Goal: Task Accomplishment & Management: Manage account settings

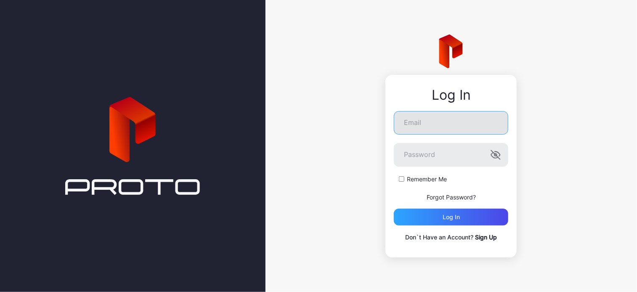
click at [425, 120] on input "Email" at bounding box center [451, 123] width 114 height 24
type input "**********"
click at [394, 209] on button "Log in" at bounding box center [451, 217] width 114 height 17
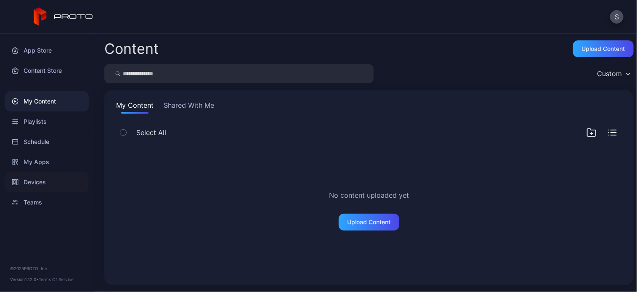
click at [37, 182] on div "Devices" at bounding box center [47, 182] width 84 height 20
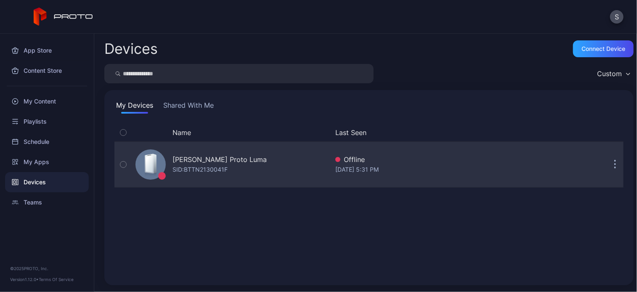
click at [614, 164] on icon "button" at bounding box center [615, 165] width 2 height 10
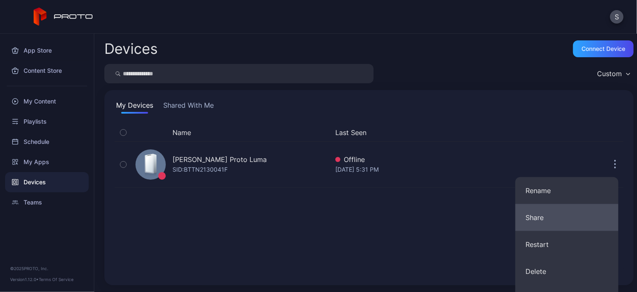
click at [590, 219] on button "Share" at bounding box center [567, 217] width 103 height 27
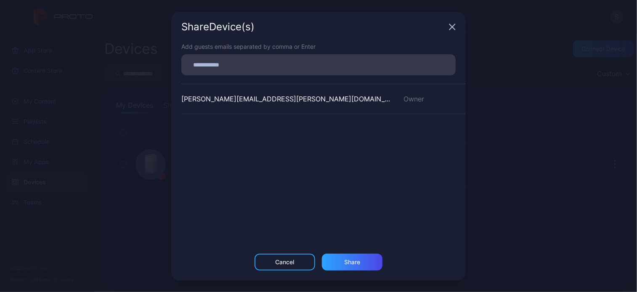
click at [218, 60] on input at bounding box center [318, 64] width 264 height 11
type input "**********"
click at [346, 61] on input "**********" at bounding box center [318, 64] width 264 height 11
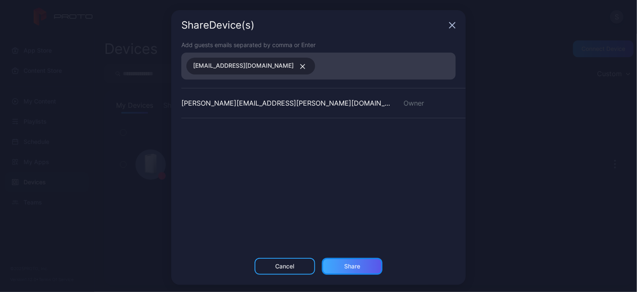
click at [352, 266] on div "Share" at bounding box center [352, 266] width 16 height 7
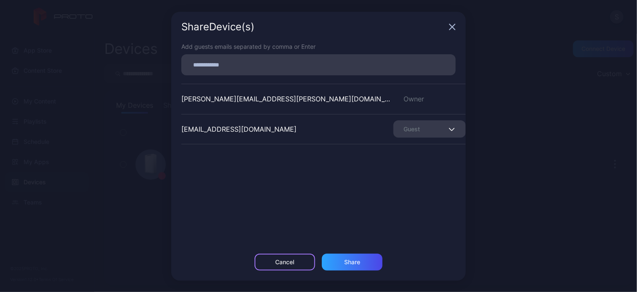
click at [290, 261] on div "Cancel" at bounding box center [285, 262] width 19 height 7
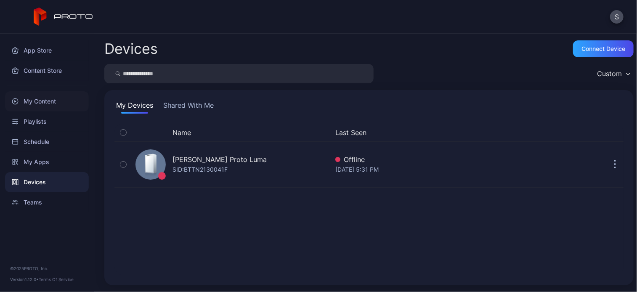
click at [41, 98] on div "My Content" at bounding box center [47, 101] width 84 height 20
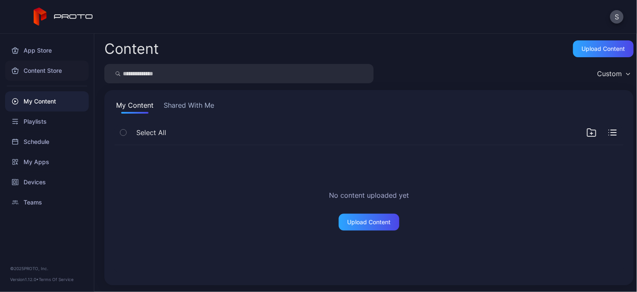
click at [51, 71] on div "Content Store" at bounding box center [47, 71] width 84 height 20
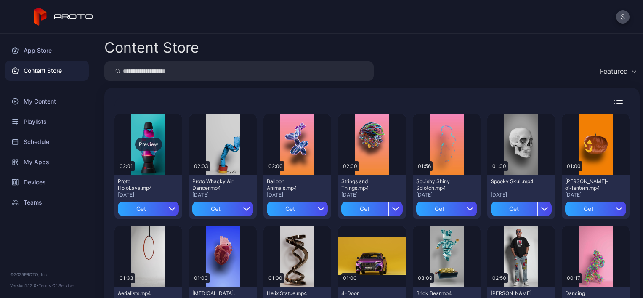
click at [170, 125] on div "Preview" at bounding box center [148, 144] width 68 height 61
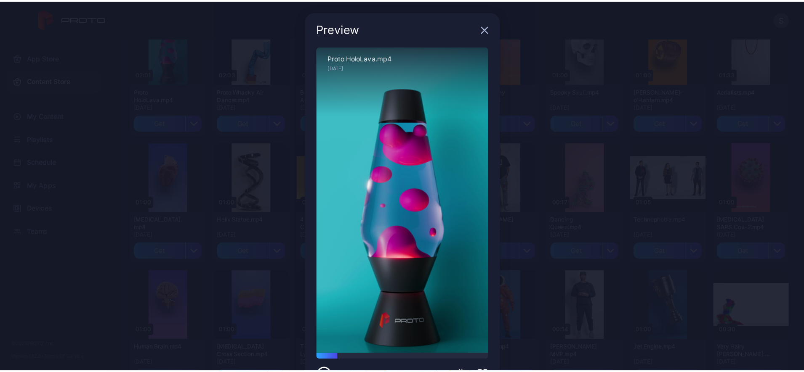
scroll to position [101, 0]
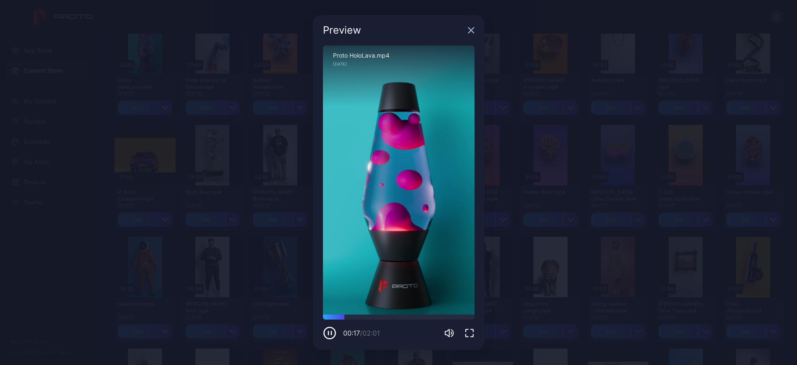
drag, startPoint x: 601, startPoint y: 0, endPoint x: 554, endPoint y: 35, distance: 58.1
click at [554, 35] on div "Preview Sorry, your browser doesn‘t support embedded videos 00:17 / 02:01 Proto…" at bounding box center [398, 182] width 797 height 365
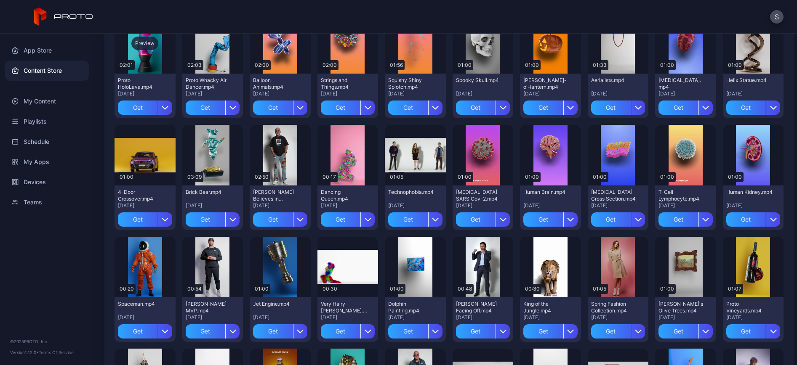
click at [154, 54] on div "Preview" at bounding box center [144, 43] width 61 height 61
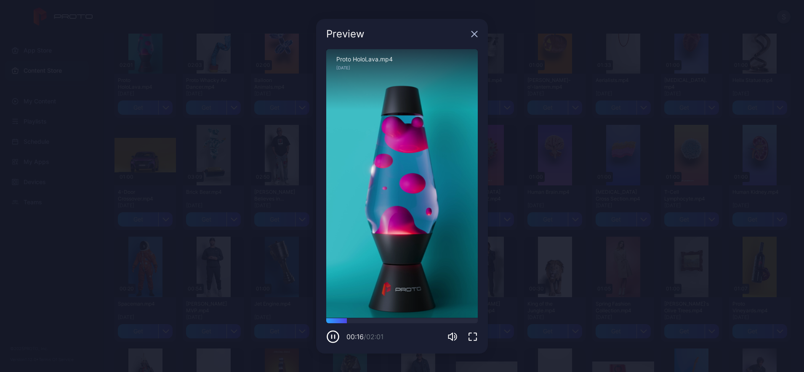
click at [438, 228] on div "Sorry, your browser doesn‘t support embedded videos" at bounding box center [402, 183] width 152 height 269
click at [474, 31] on icon "button" at bounding box center [474, 34] width 7 height 7
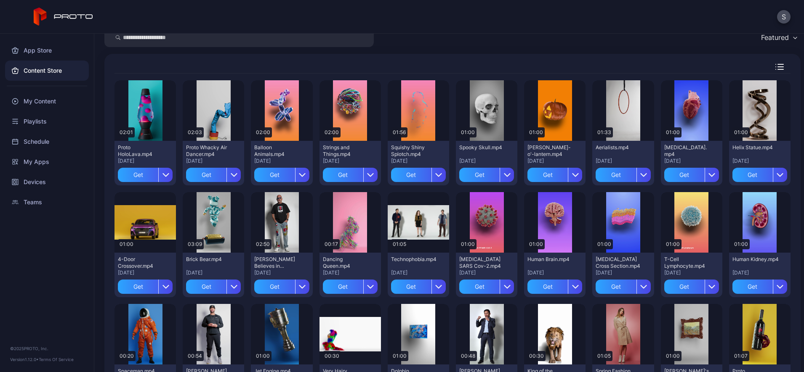
scroll to position [35, 0]
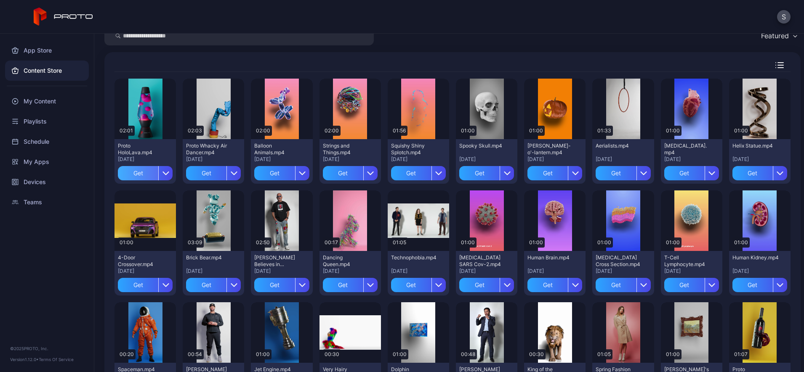
click at [146, 171] on div "Get" at bounding box center [138, 173] width 40 height 14
click at [40, 104] on div "My Content" at bounding box center [47, 101] width 84 height 20
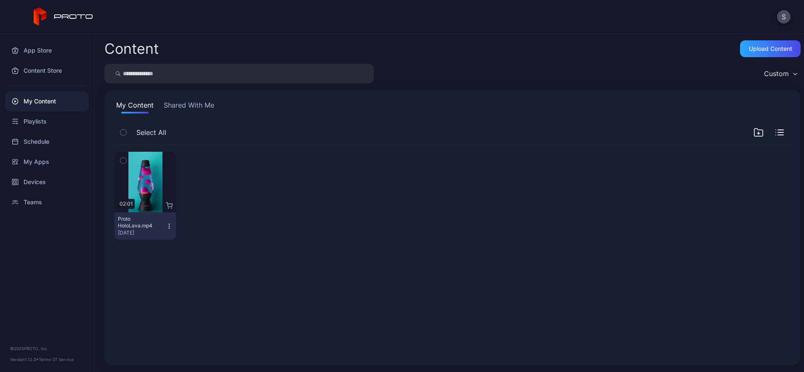
click at [173, 227] on icon "button" at bounding box center [169, 226] width 7 height 7
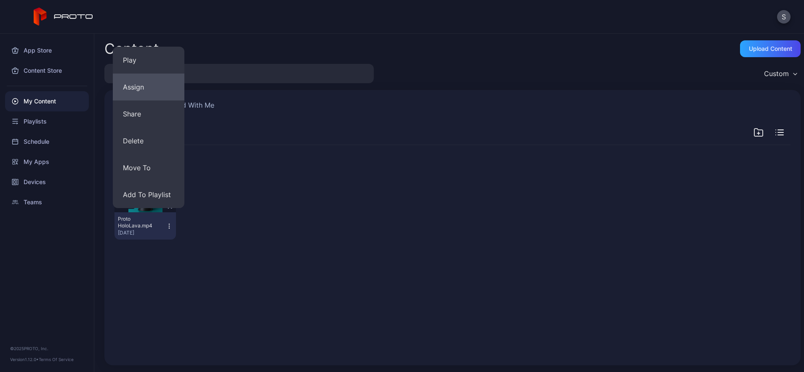
click at [137, 93] on button "Assign" at bounding box center [149, 87] width 72 height 27
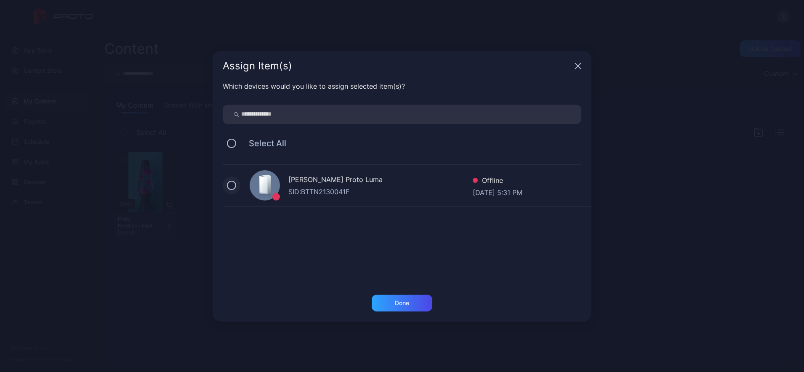
click at [233, 186] on button at bounding box center [231, 185] width 9 height 9
click at [409, 292] on div "Done" at bounding box center [402, 303] width 61 height 17
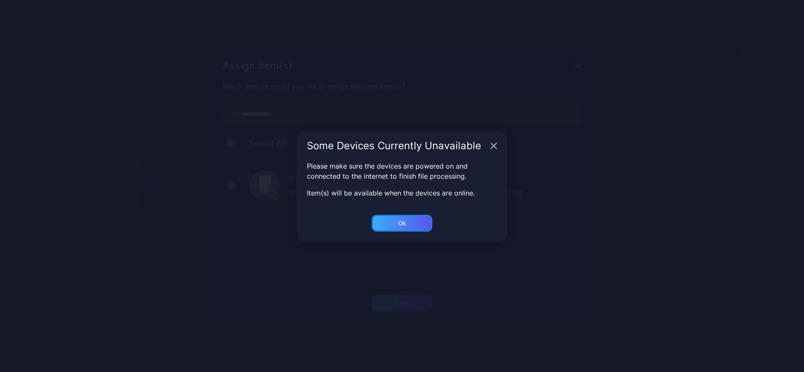
click at [403, 292] on div "Ok" at bounding box center [402, 303] width 61 height 17
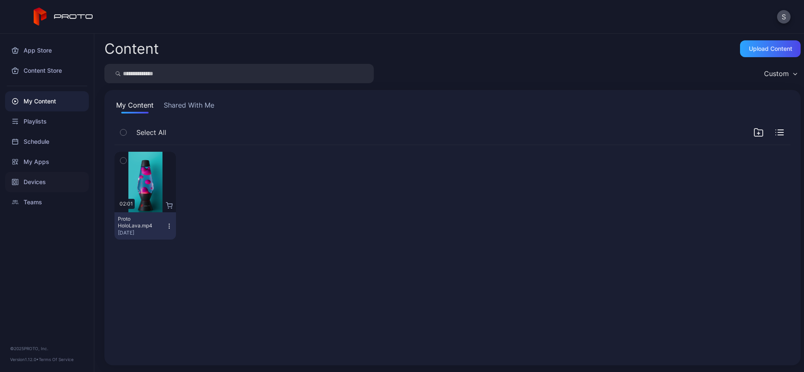
click at [33, 177] on div "Devices" at bounding box center [47, 182] width 84 height 20
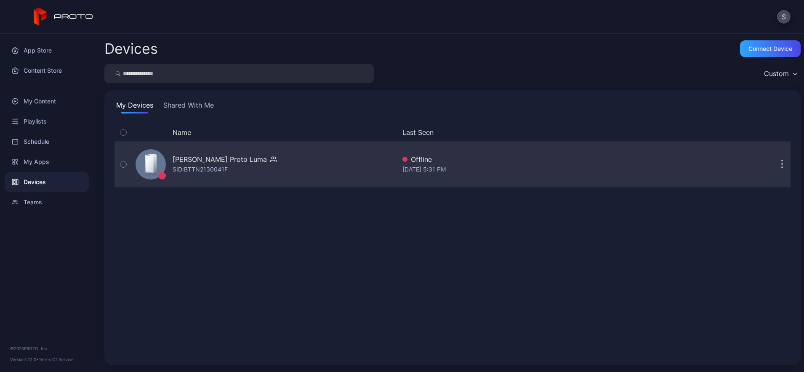
click at [289, 187] on div "Simon Watts's Proto Luma SID: BTTN2130041F Offline Aug 14, 2025 at 5:31 PM" at bounding box center [452, 164] width 676 height 46
click at [295, 170] on div "[PERSON_NAME] Proto [PERSON_NAME]: BTTN2130041F" at bounding box center [263, 165] width 263 height 42
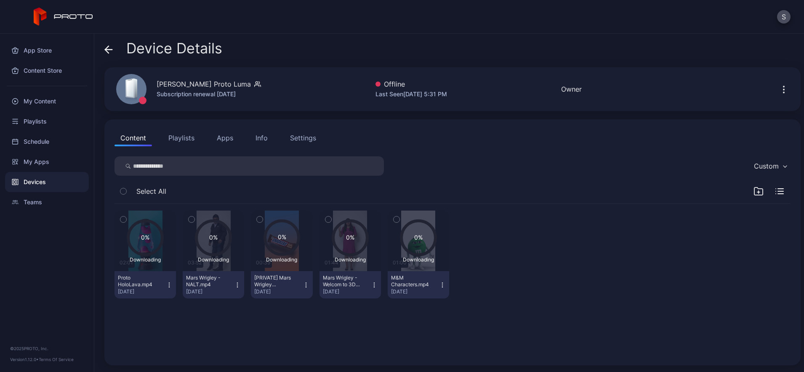
click at [224, 140] on button "Apps" at bounding box center [225, 138] width 28 height 17
click at [230, 139] on button "Apps" at bounding box center [225, 138] width 28 height 17
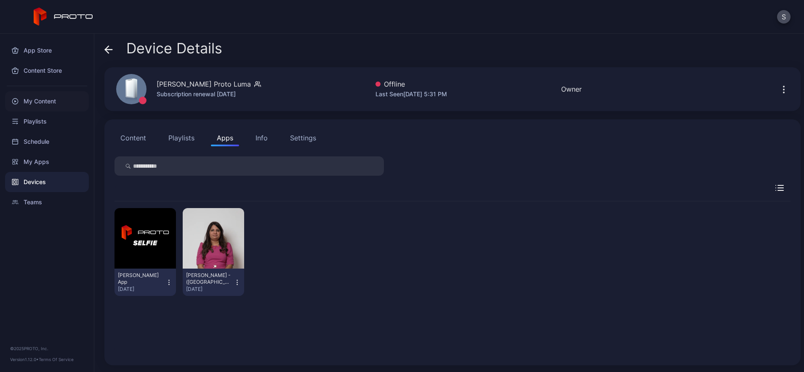
click at [41, 100] on div "My Content" at bounding box center [47, 101] width 84 height 20
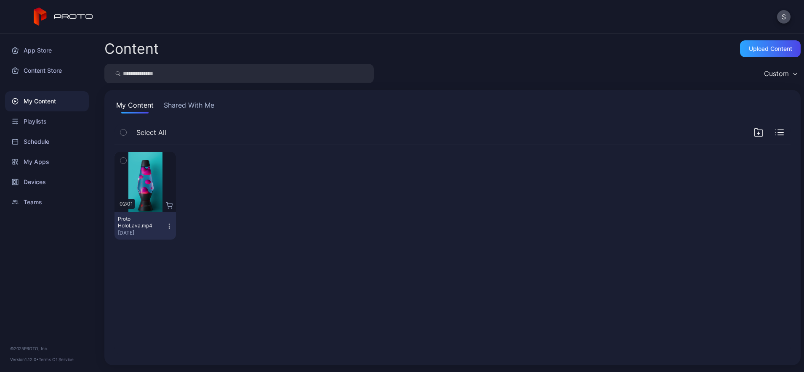
drag, startPoint x: 733, startPoint y: 19, endPoint x: 651, endPoint y: 20, distance: 82.1
click at [648, 20] on div "S" at bounding box center [402, 17] width 804 height 34
click at [44, 106] on div "My Content" at bounding box center [47, 101] width 84 height 20
click at [201, 108] on button "Shared With Me" at bounding box center [189, 106] width 54 height 13
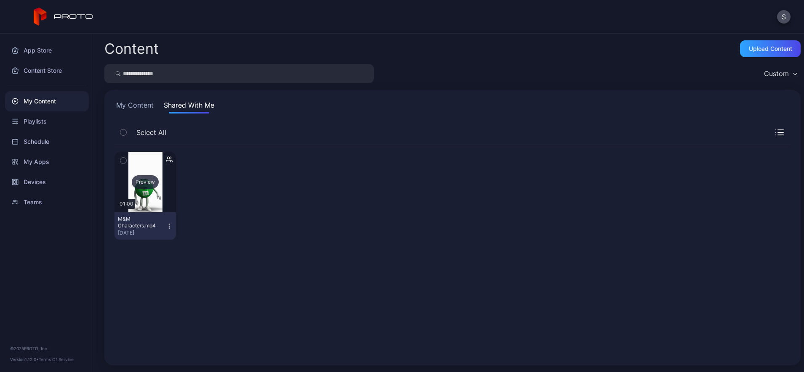
click at [141, 179] on div "Preview" at bounding box center [145, 181] width 27 height 13
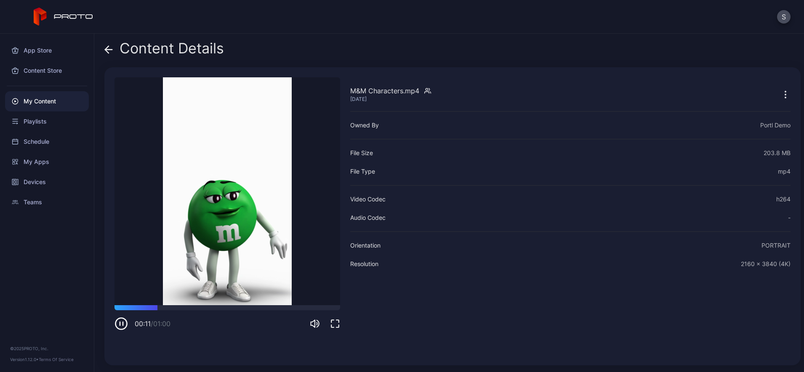
click at [110, 48] on icon at bounding box center [108, 49] width 8 height 8
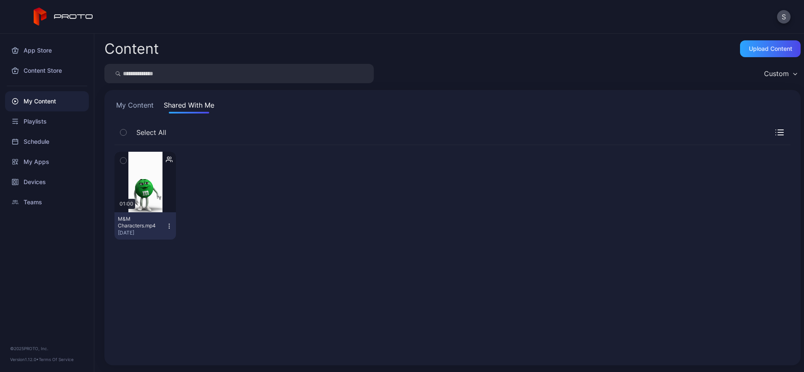
click at [235, 157] on div at bounding box center [213, 196] width 61 height 88
click at [324, 247] on div "Preview 01:00 M&M Characters.mp4 [DATE]" at bounding box center [452, 250] width 689 height 224
click at [37, 121] on div "Playlists" at bounding box center [47, 122] width 84 height 20
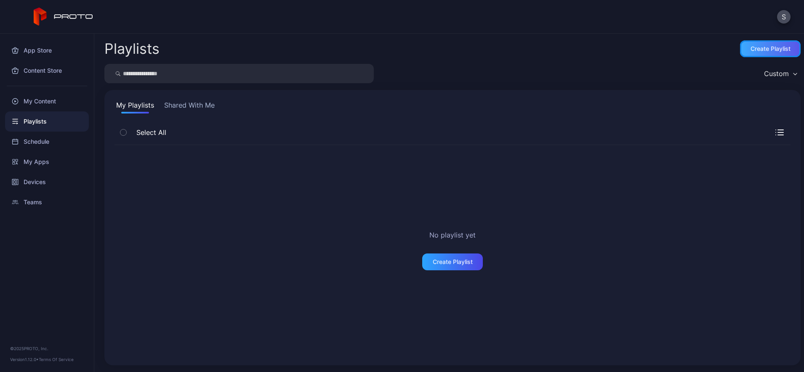
click at [754, 46] on div "Create Playlist" at bounding box center [770, 48] width 40 height 7
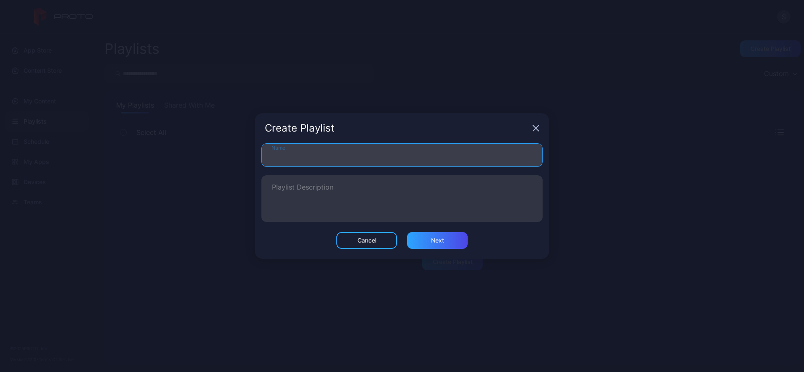
click at [316, 155] on input "Name" at bounding box center [401, 156] width 281 height 24
type input "**********"
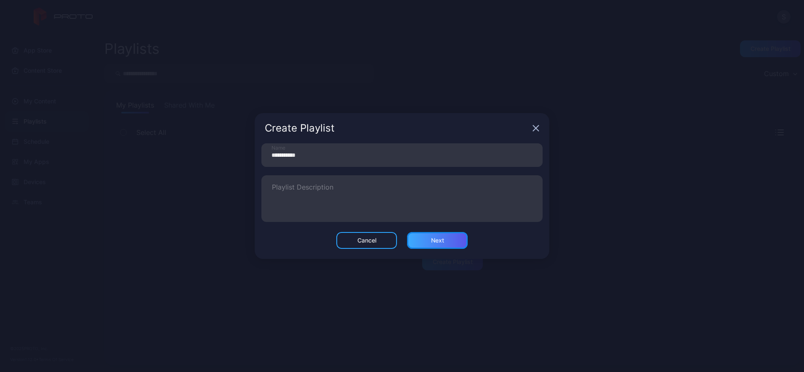
click at [445, 243] on div "Next" at bounding box center [437, 240] width 61 height 17
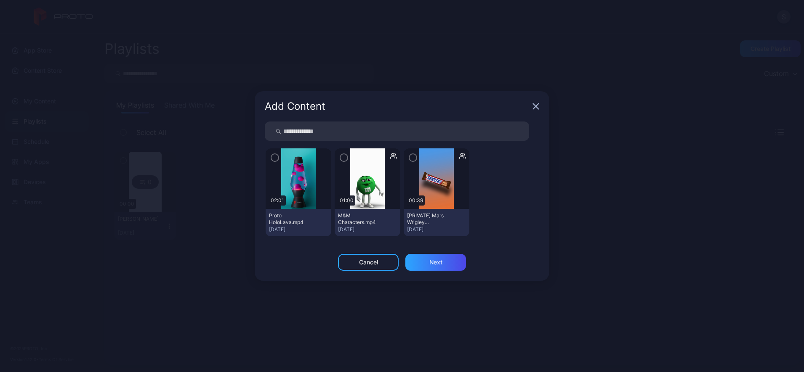
click at [274, 155] on icon "button" at bounding box center [274, 157] width 7 height 9
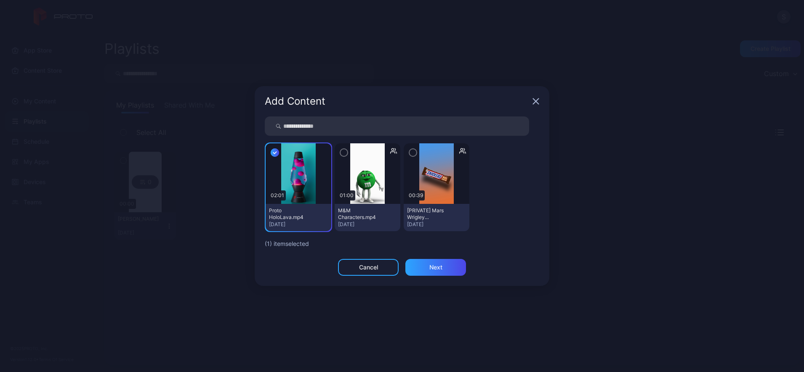
click at [343, 154] on icon "button" at bounding box center [343, 152] width 7 height 9
click at [412, 151] on icon "button" at bounding box center [412, 152] width 7 height 9
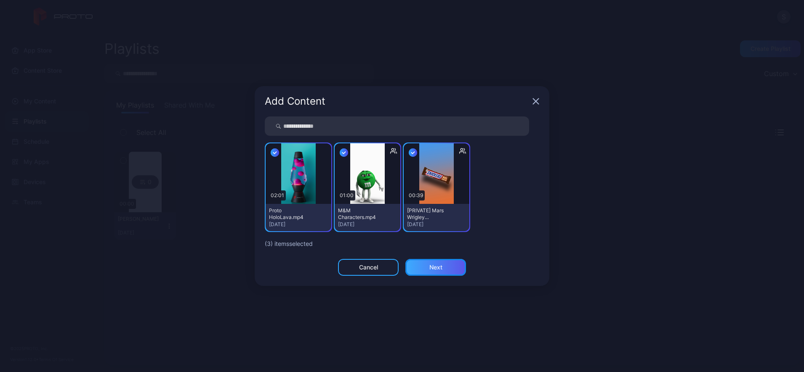
click at [442, 266] on div "Next" at bounding box center [435, 267] width 61 height 17
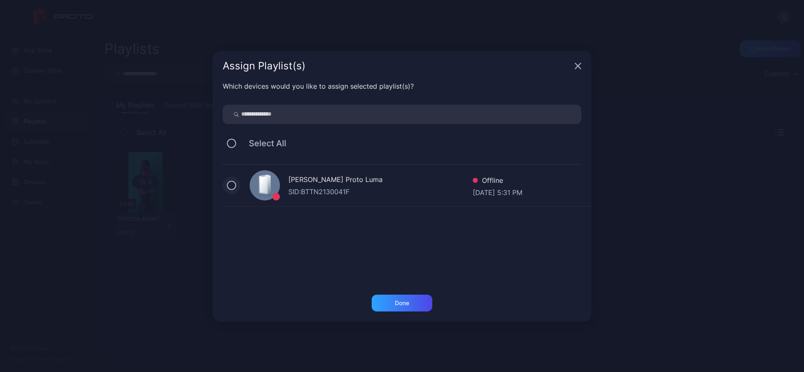
click at [234, 186] on button at bounding box center [231, 185] width 9 height 9
click at [409, 304] on div "Done" at bounding box center [402, 303] width 14 height 7
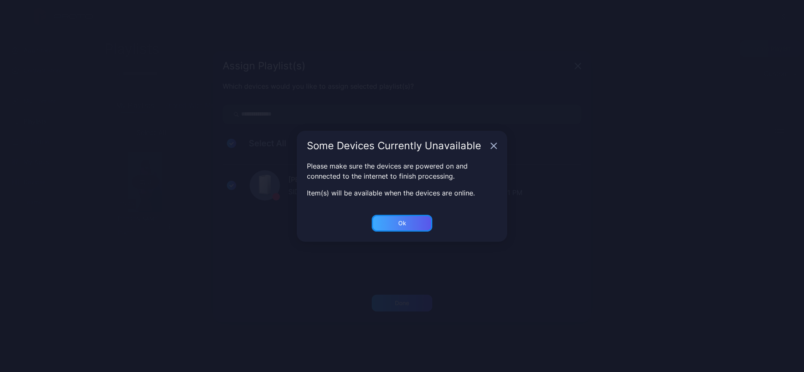
click at [409, 295] on div "Ok" at bounding box center [402, 303] width 61 height 17
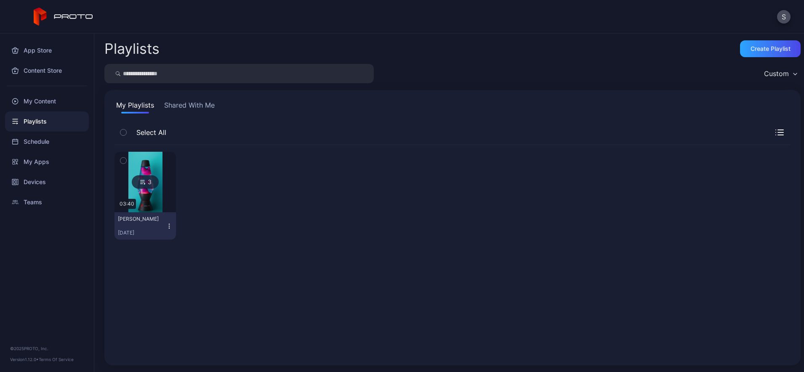
click at [775, 131] on icon "button" at bounding box center [779, 133] width 8 height 6
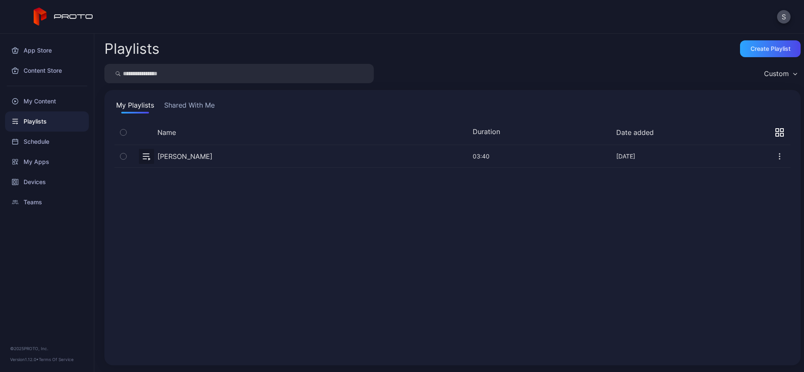
click at [775, 131] on icon "button" at bounding box center [779, 132] width 8 height 8
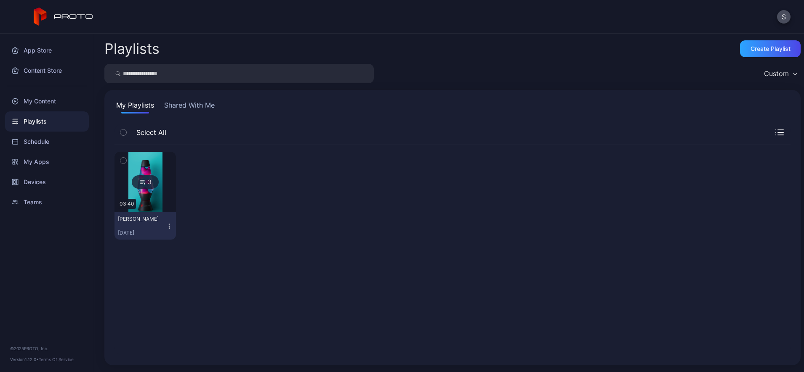
click at [775, 131] on icon "button" at bounding box center [779, 133] width 8 height 6
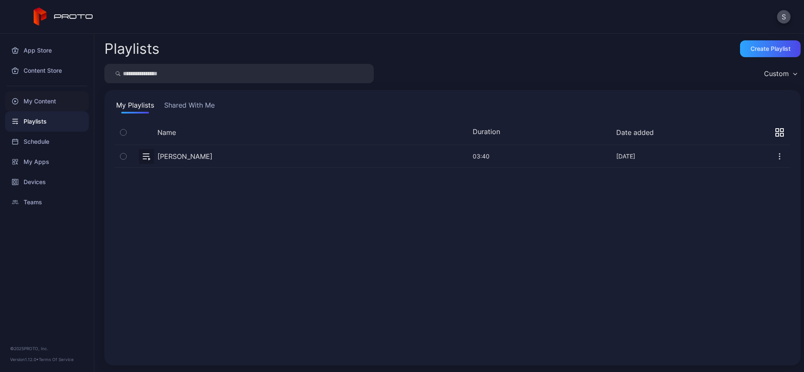
click at [44, 102] on div "My Content" at bounding box center [47, 101] width 84 height 20
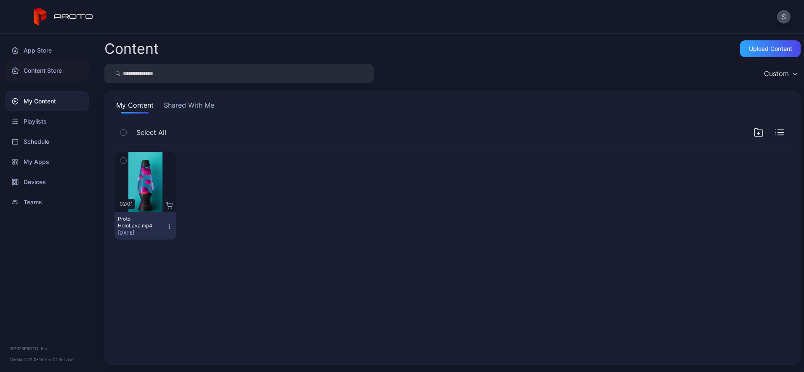
click at [46, 73] on div "Content Store" at bounding box center [47, 71] width 84 height 20
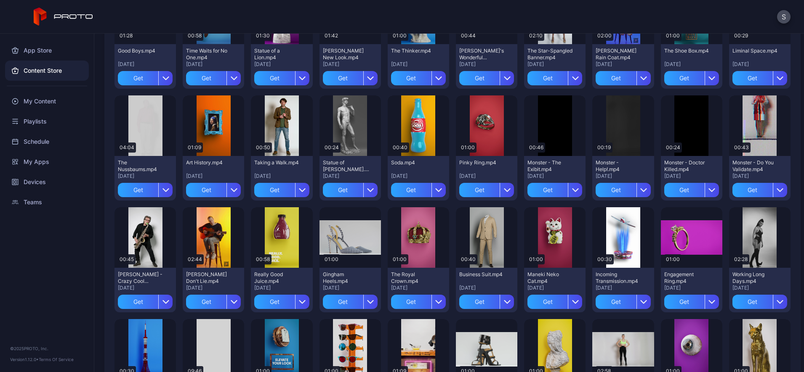
scroll to position [626, 0]
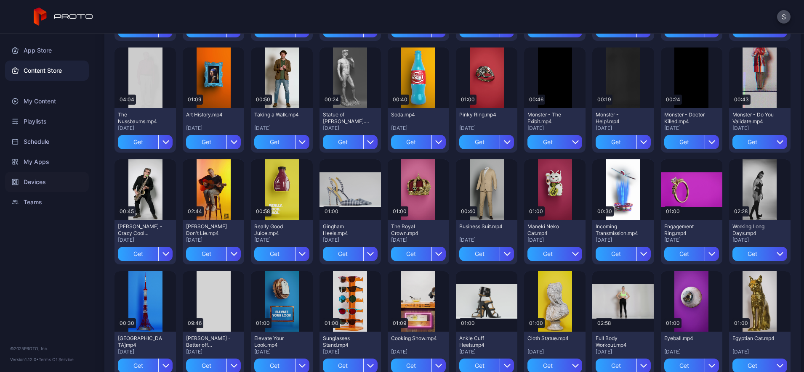
click at [38, 184] on div "Devices" at bounding box center [47, 182] width 84 height 20
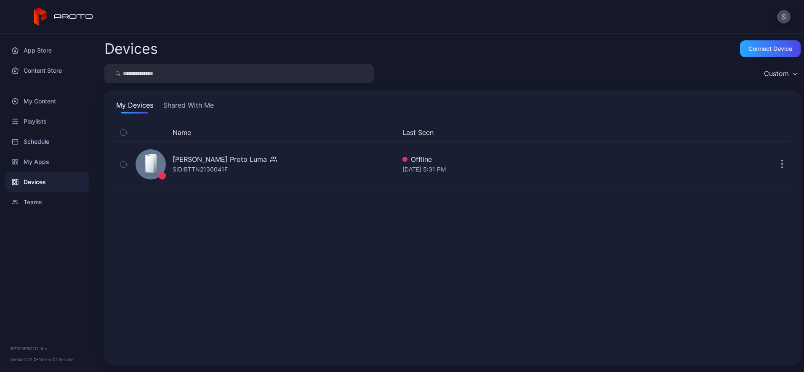
click at [37, 184] on div "Devices" at bounding box center [47, 182] width 84 height 20
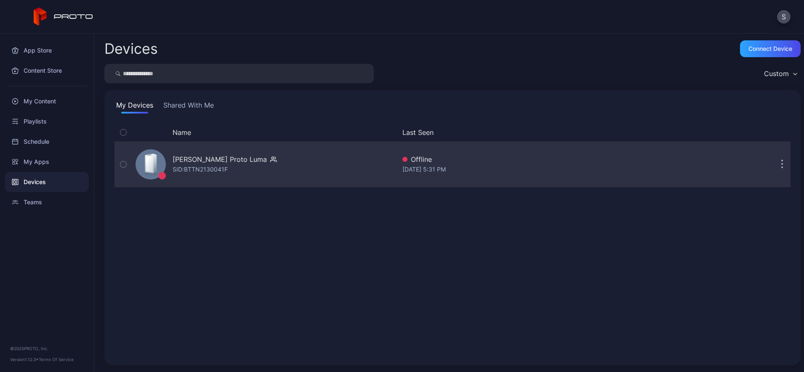
click at [282, 162] on div "[PERSON_NAME] Proto [PERSON_NAME]: BTTN2130041F" at bounding box center [263, 165] width 263 height 42
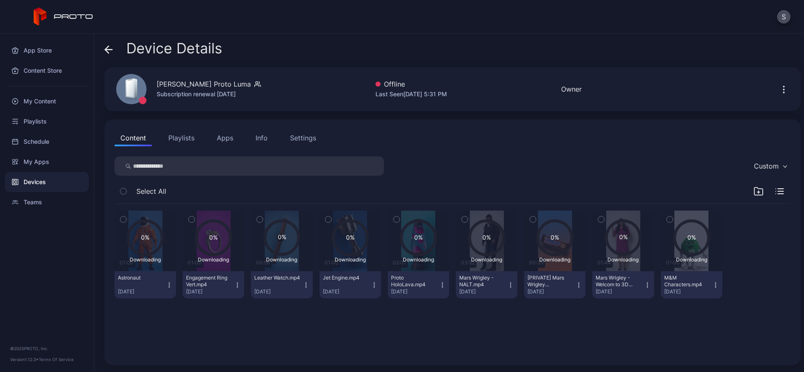
click at [504, 233] on icon at bounding box center [487, 238] width 34 height 34
click at [222, 138] on button "Apps" at bounding box center [225, 138] width 28 height 17
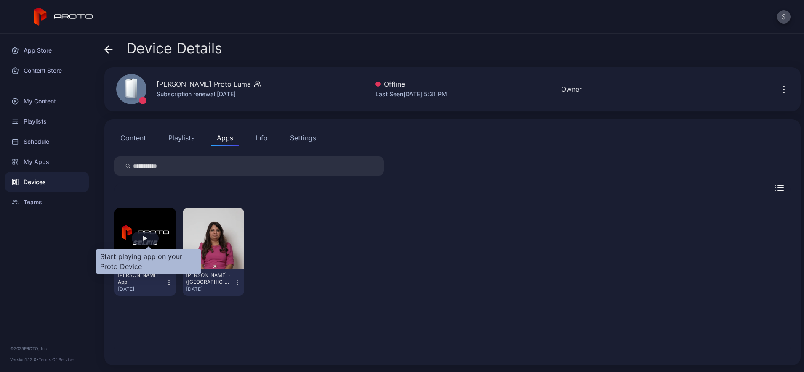
click at [145, 240] on div "button" at bounding box center [145, 238] width 27 height 13
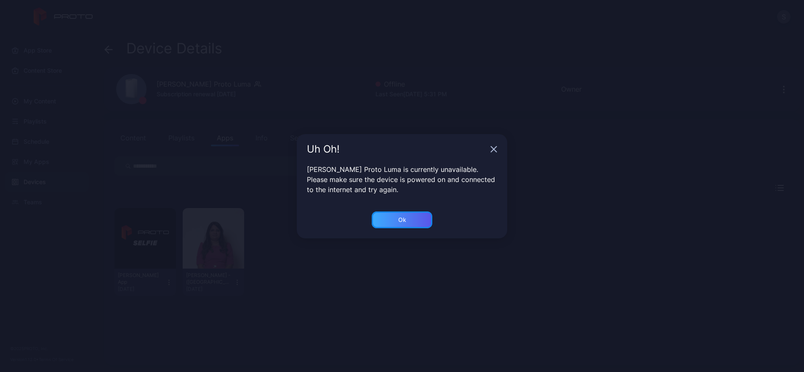
click at [425, 218] on div "Ok" at bounding box center [402, 220] width 61 height 17
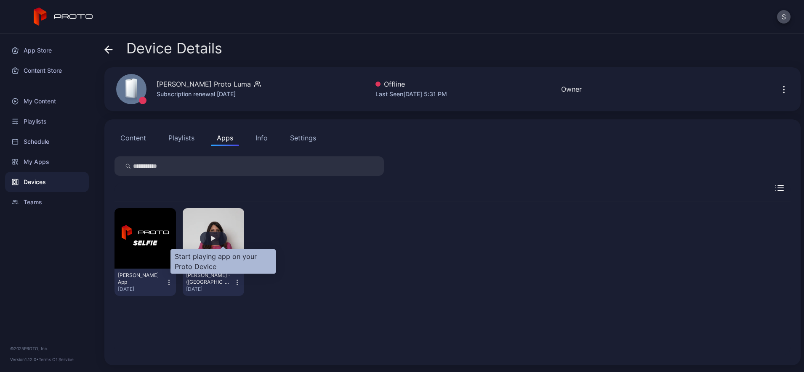
click at [227, 240] on div "button" at bounding box center [213, 238] width 27 height 13
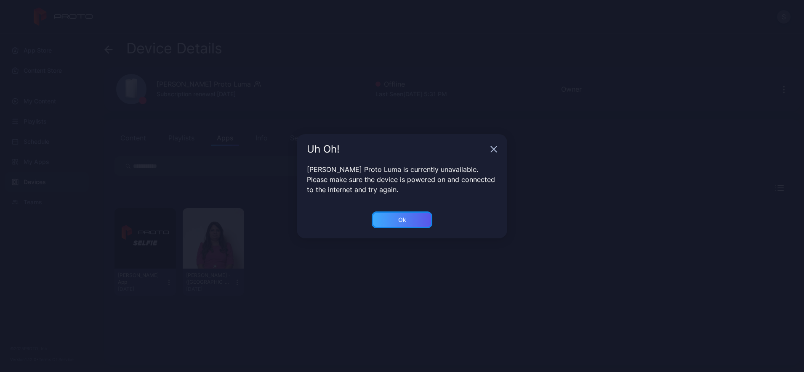
click at [407, 216] on div "Ok" at bounding box center [402, 220] width 61 height 17
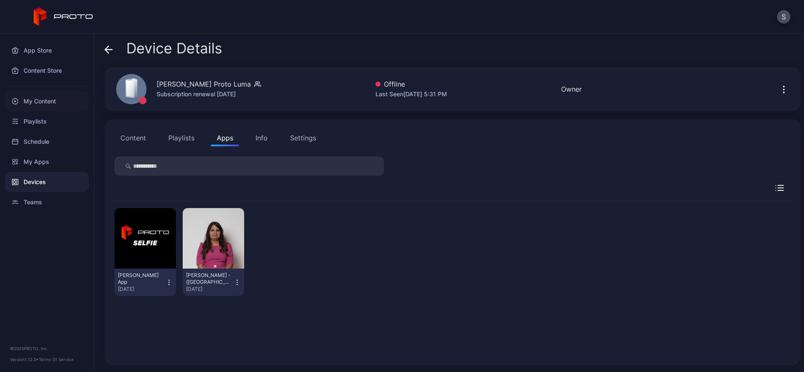
click at [43, 98] on div "My Content" at bounding box center [47, 101] width 84 height 20
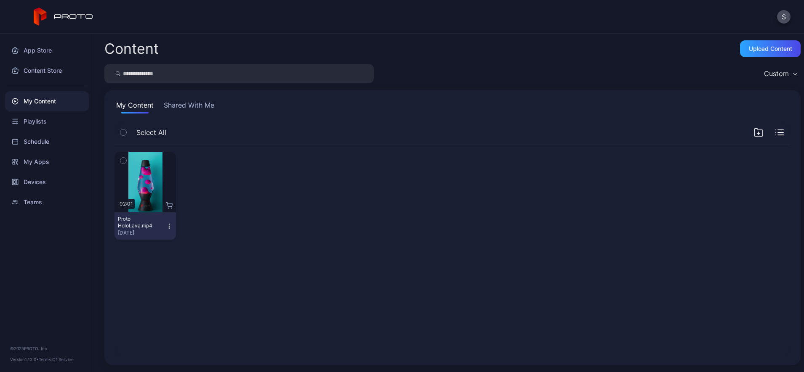
click at [196, 109] on button "Shared With Me" at bounding box center [189, 106] width 54 height 13
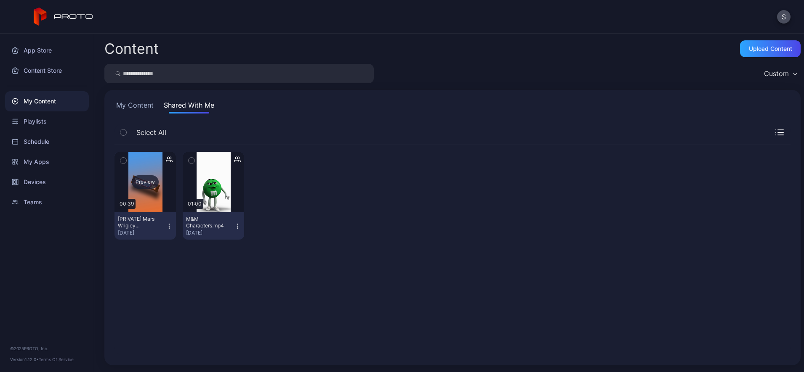
click at [146, 178] on div "Preview" at bounding box center [145, 181] width 27 height 13
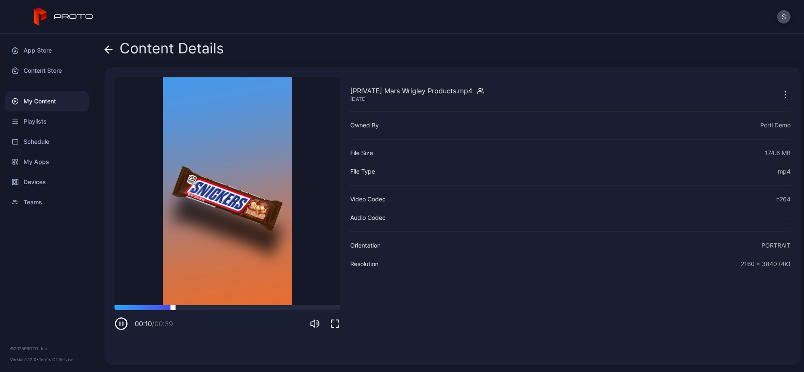
click at [247, 308] on div at bounding box center [227, 308] width 226 height 5
click at [276, 314] on div "00:23 / 00:39" at bounding box center [227, 318] width 226 height 25
click at [289, 307] on div at bounding box center [227, 308] width 226 height 5
click at [320, 307] on div at bounding box center [227, 308] width 226 height 5
click at [112, 51] on icon at bounding box center [108, 49] width 8 height 8
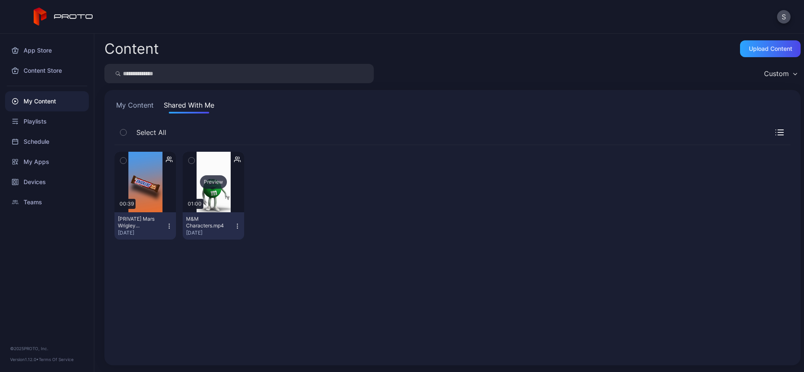
click at [227, 184] on div "Preview" at bounding box center [213, 181] width 27 height 13
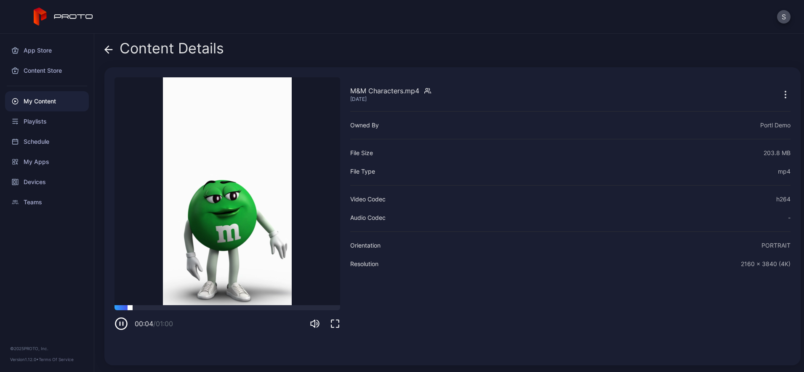
click at [151, 305] on video "Sorry, your browser doesn‘t support embedded videos" at bounding box center [227, 191] width 226 height 228
click at [175, 310] on div at bounding box center [227, 308] width 226 height 5
click at [205, 309] on div at bounding box center [227, 308] width 226 height 5
click at [257, 309] on div at bounding box center [227, 308] width 226 height 5
click at [288, 307] on div at bounding box center [227, 308] width 226 height 5
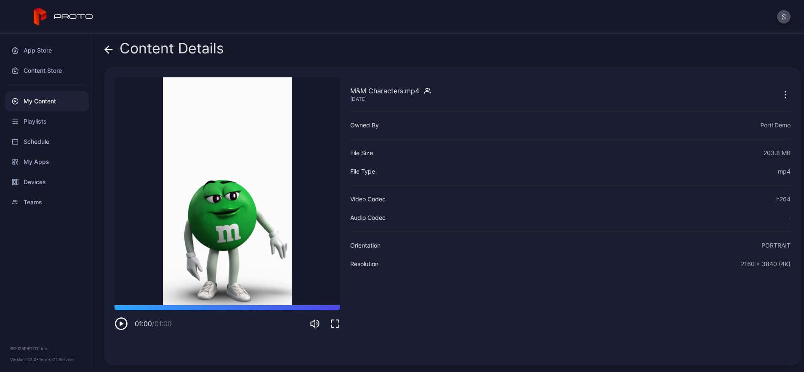
click at [110, 51] on icon at bounding box center [108, 49] width 8 height 8
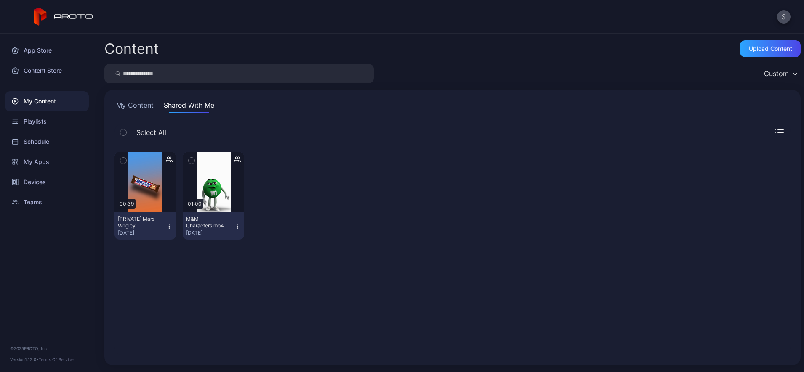
click at [128, 106] on button "My Content" at bounding box center [134, 106] width 41 height 13
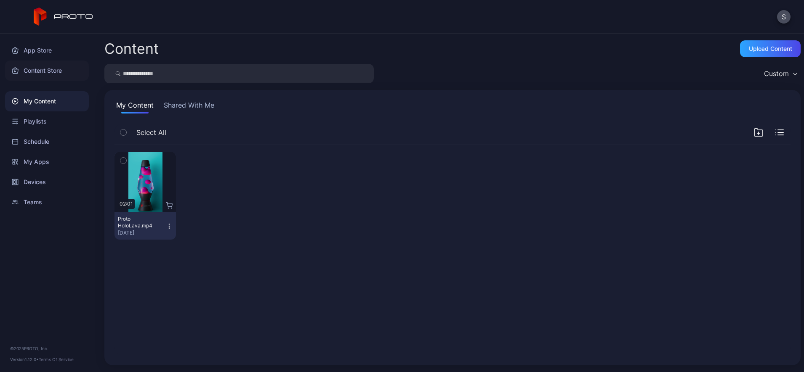
click at [43, 74] on div "Content Store" at bounding box center [47, 71] width 84 height 20
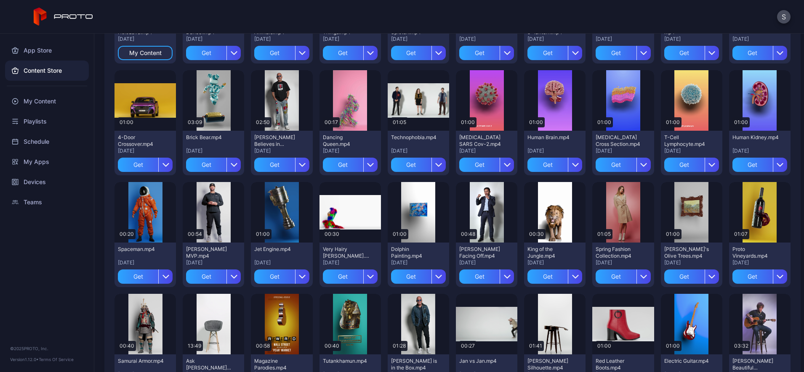
scroll to position [157, 0]
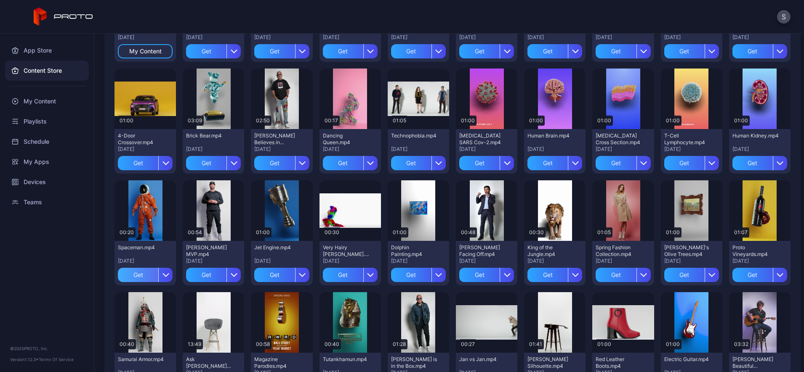
click at [158, 273] on div "Get" at bounding box center [138, 275] width 40 height 14
click at [45, 98] on div "My Content" at bounding box center [47, 101] width 84 height 20
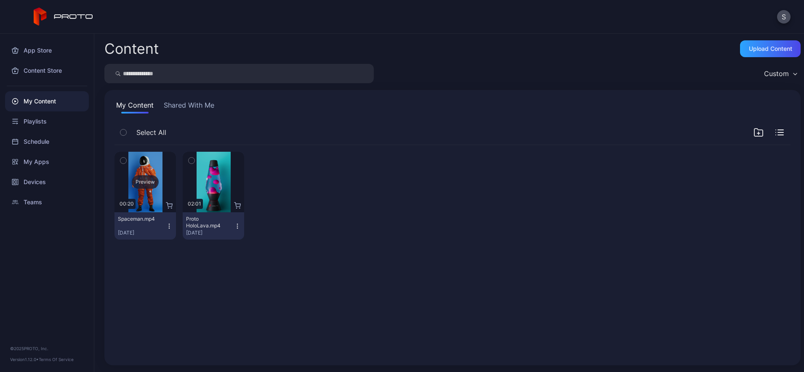
click at [147, 179] on div "Preview" at bounding box center [145, 181] width 27 height 13
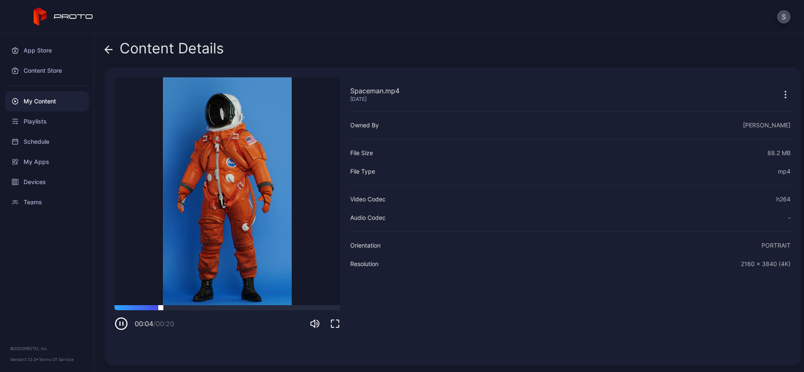
click at [235, 310] on div at bounding box center [227, 308] width 226 height 5
click at [306, 309] on div at bounding box center [227, 308] width 226 height 5
click at [109, 52] on icon at bounding box center [108, 49] width 8 height 8
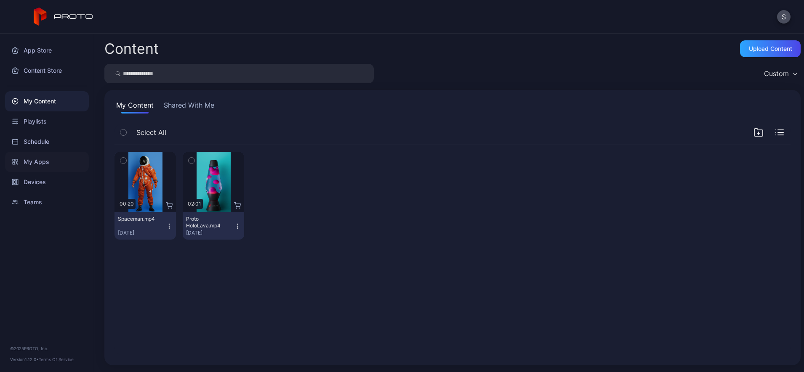
click at [46, 156] on div "My Apps" at bounding box center [47, 162] width 84 height 20
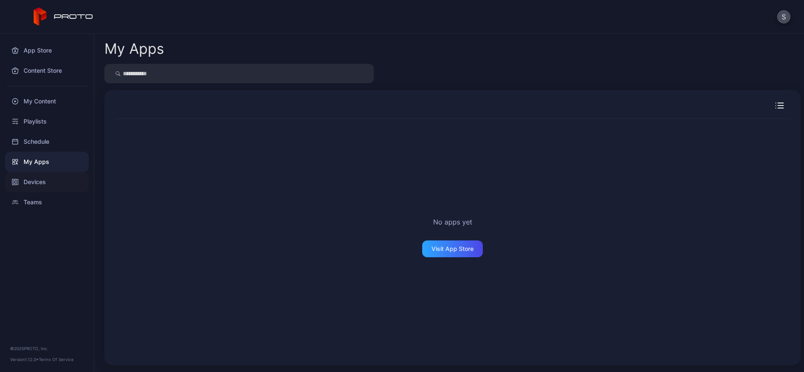
click at [36, 186] on div "Devices" at bounding box center [47, 182] width 84 height 20
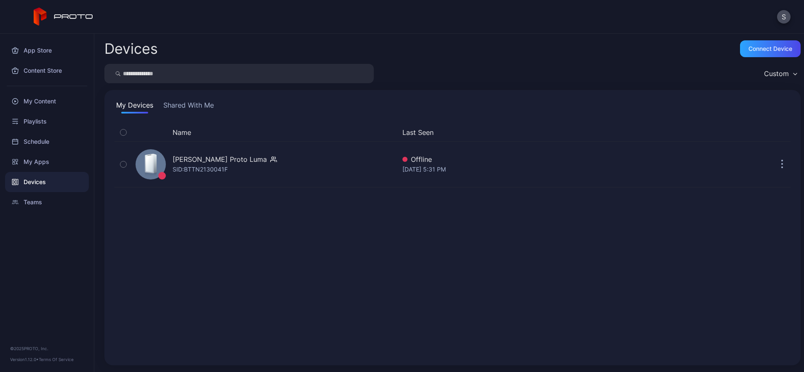
click at [189, 104] on button "Shared With Me" at bounding box center [189, 106] width 54 height 13
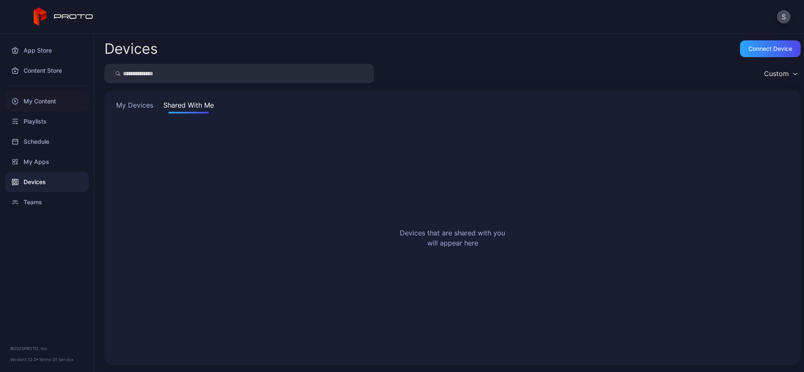
click at [48, 101] on div "My Content" at bounding box center [47, 101] width 84 height 20
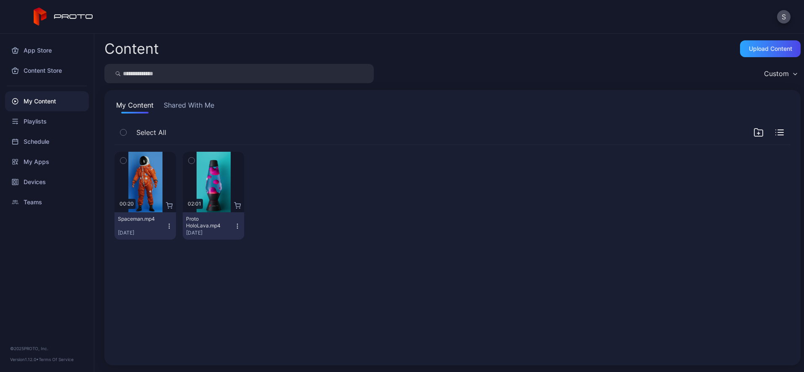
click at [196, 106] on button "Shared With Me" at bounding box center [189, 106] width 54 height 13
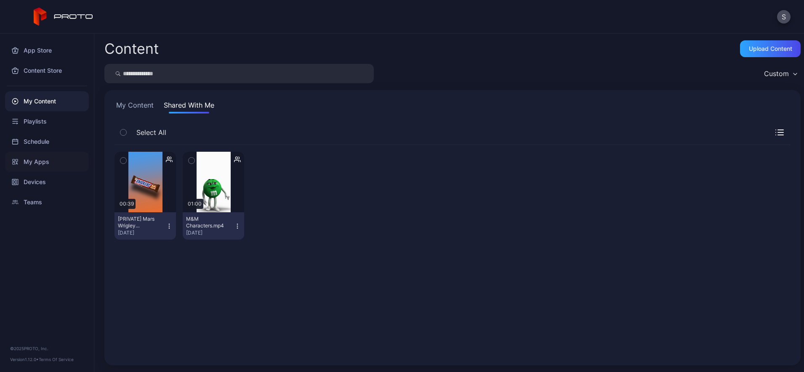
click at [42, 161] on div "My Apps" at bounding box center [47, 162] width 84 height 20
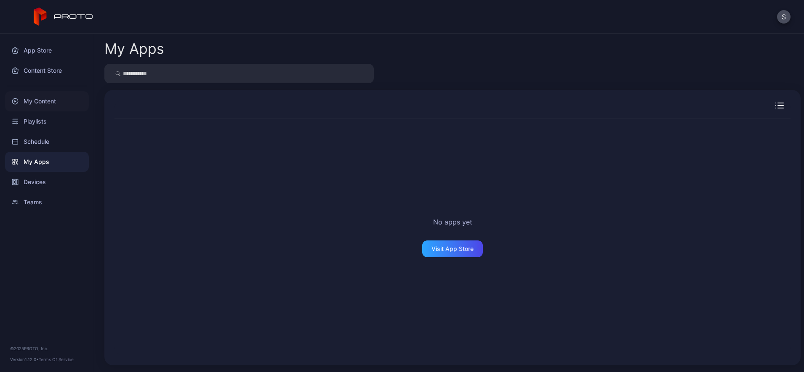
click at [45, 103] on div "My Content" at bounding box center [47, 101] width 84 height 20
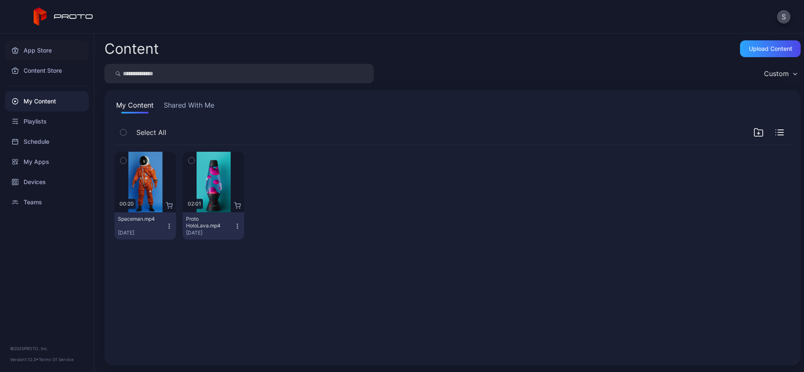
click at [40, 50] on div "App Store" at bounding box center [47, 50] width 84 height 20
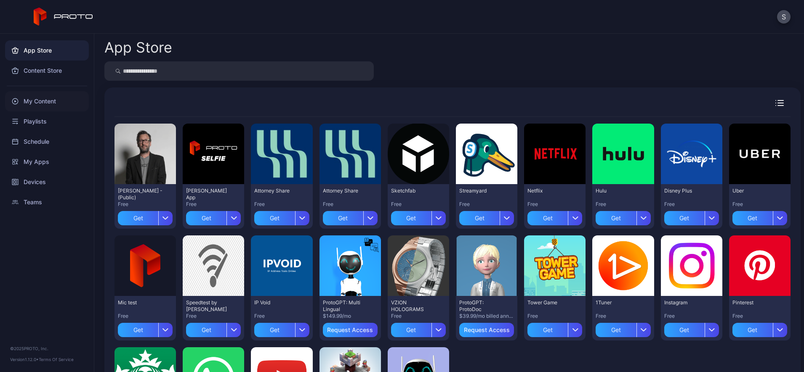
click at [37, 101] on div "My Content" at bounding box center [47, 101] width 84 height 20
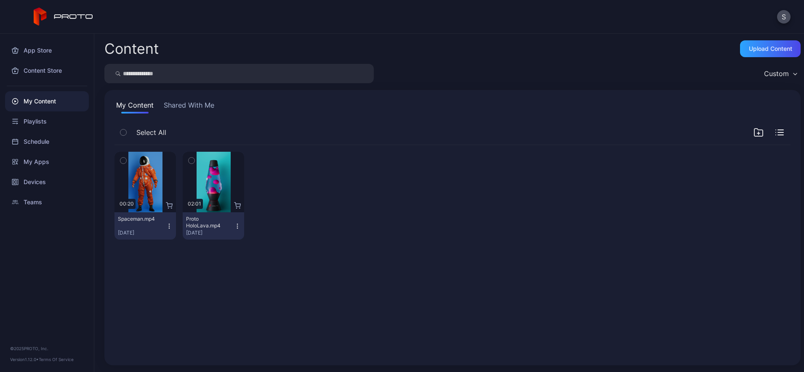
click at [183, 104] on button "Shared With Me" at bounding box center [189, 106] width 54 height 13
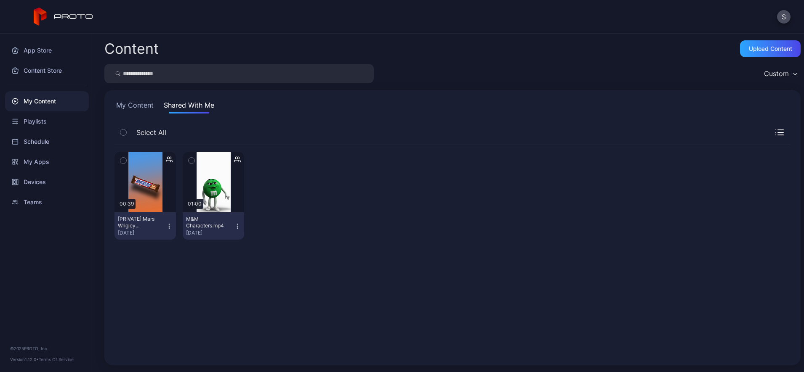
click at [136, 102] on button "My Content" at bounding box center [134, 106] width 41 height 13
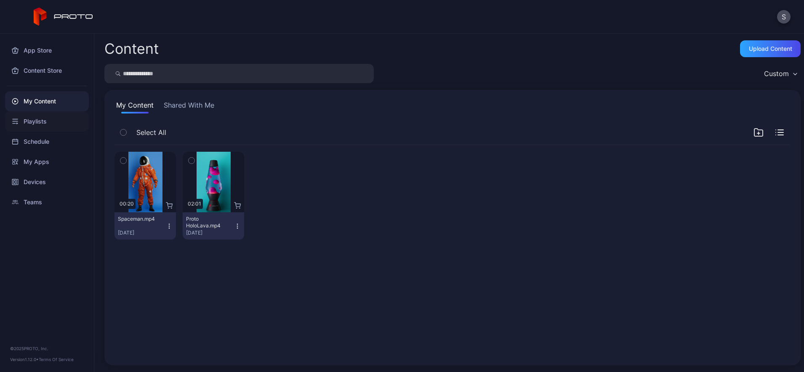
click at [32, 121] on div "Playlists" at bounding box center [47, 122] width 84 height 20
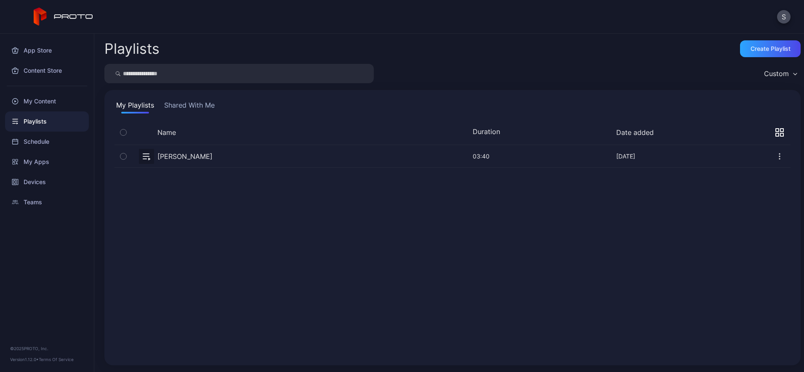
click at [775, 158] on icon "button" at bounding box center [779, 156] width 8 height 8
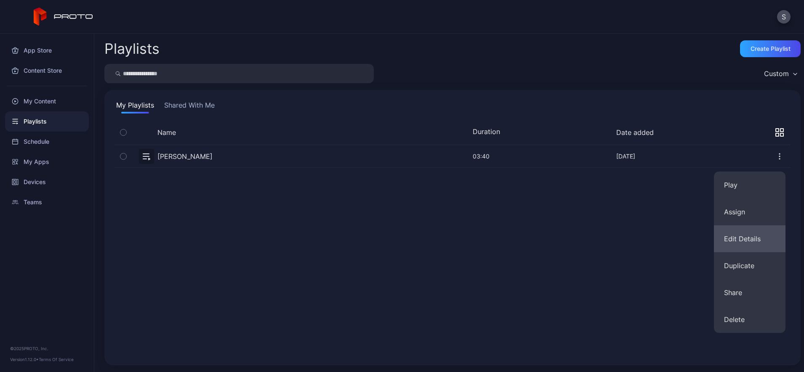
click at [755, 243] on button "Edit Details" at bounding box center [750, 239] width 72 height 27
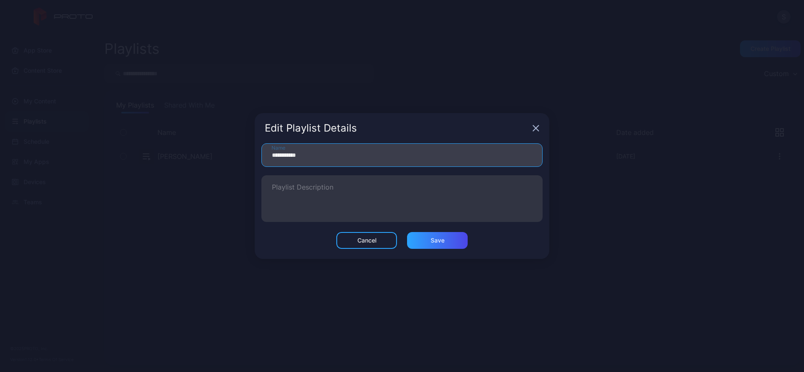
click at [357, 162] on input "**********" at bounding box center [401, 156] width 281 height 24
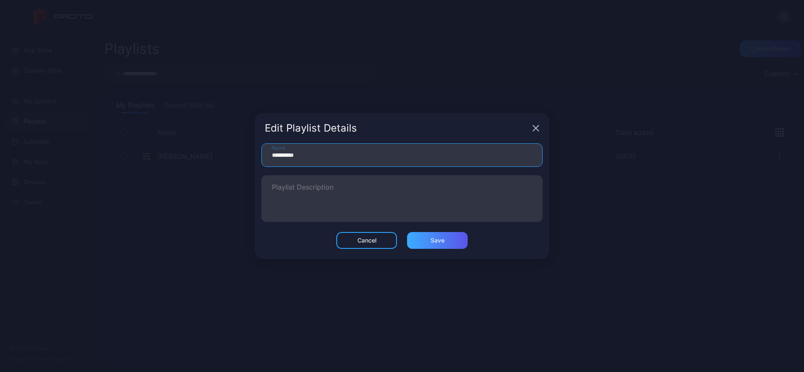
type input "**********"
click at [462, 237] on div "Save" at bounding box center [437, 240] width 61 height 17
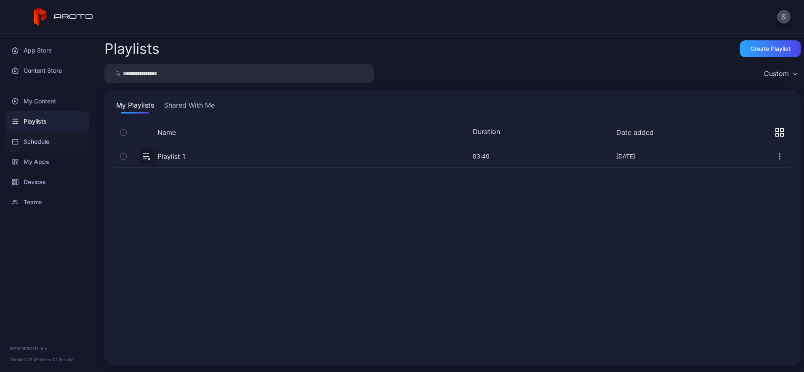
click at [43, 143] on div "Schedule" at bounding box center [47, 142] width 84 height 20
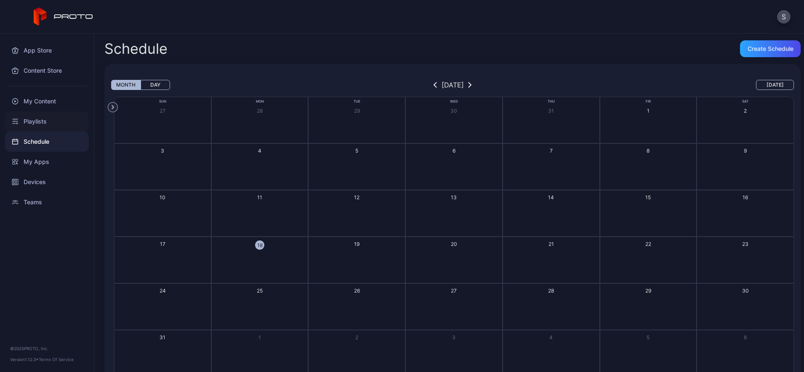
click at [37, 120] on div "Playlists" at bounding box center [47, 122] width 84 height 20
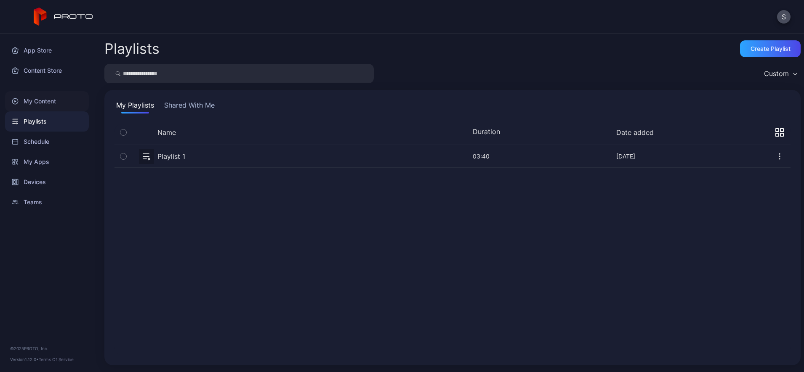
click at [43, 96] on div "My Content" at bounding box center [47, 101] width 84 height 20
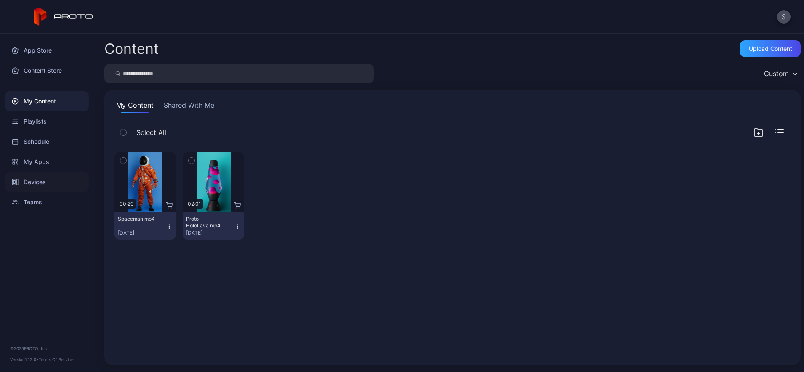
click at [33, 181] on div "Devices" at bounding box center [47, 182] width 84 height 20
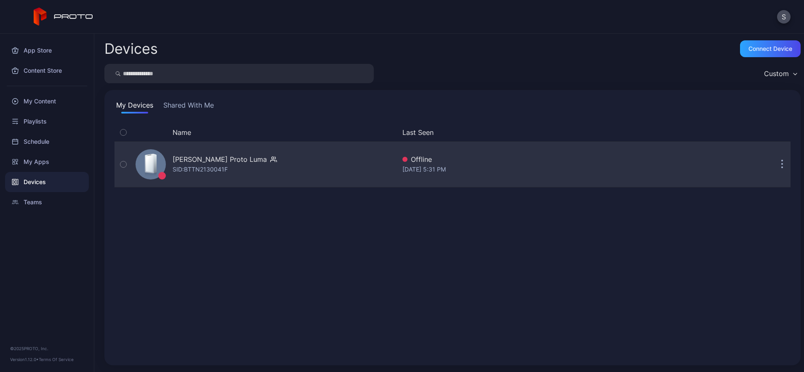
click at [215, 157] on div "[PERSON_NAME] Proto Luma" at bounding box center [220, 159] width 94 height 10
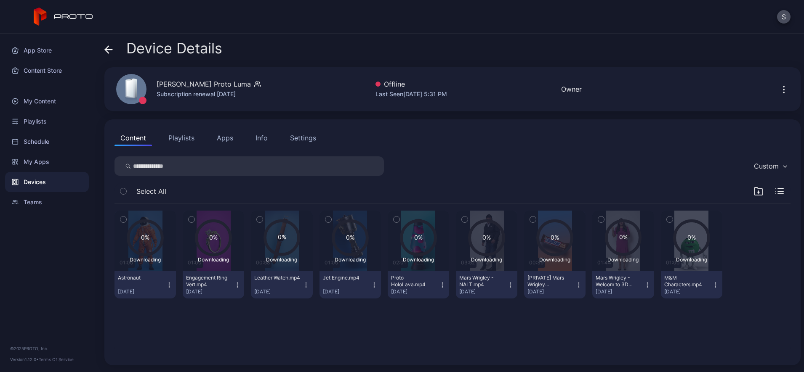
click at [228, 138] on button "Apps" at bounding box center [225, 138] width 28 height 17
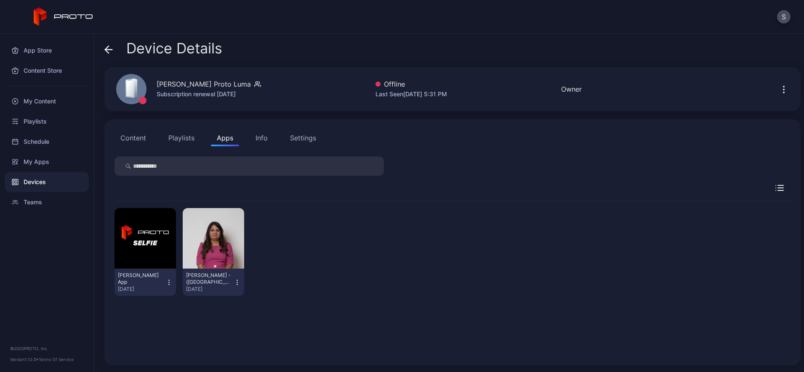
click at [410, 245] on div "[PERSON_NAME] App [DATE] [PERSON_NAME] - ([GEOGRAPHIC_DATA]) [DATE]" at bounding box center [452, 252] width 676 height 101
click at [462, 324] on div "[PERSON_NAME] App [DATE] [PERSON_NAME] - ([GEOGRAPHIC_DATA]) [DATE]" at bounding box center [452, 279] width 676 height 154
click at [76, 11] on icon at bounding box center [64, 17] width 60 height 19
